Goal: Task Accomplishment & Management: Manage account settings

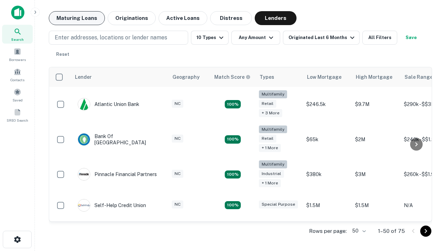
click at [77, 18] on button "Maturing Loans" at bounding box center [77, 18] width 56 height 14
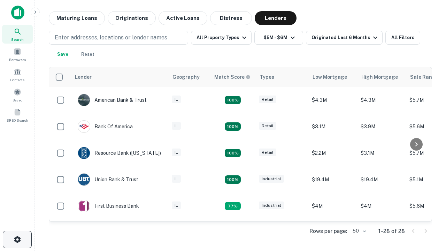
click at [17, 240] on icon "button" at bounding box center [17, 239] width 8 height 8
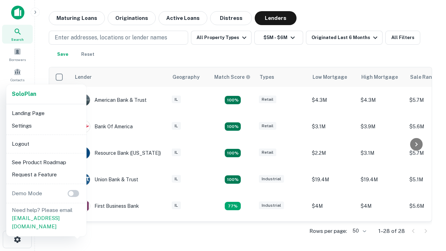
click at [46, 144] on li "Logout" at bounding box center [46, 144] width 75 height 13
